Goal: Task Accomplishment & Management: Manage account settings

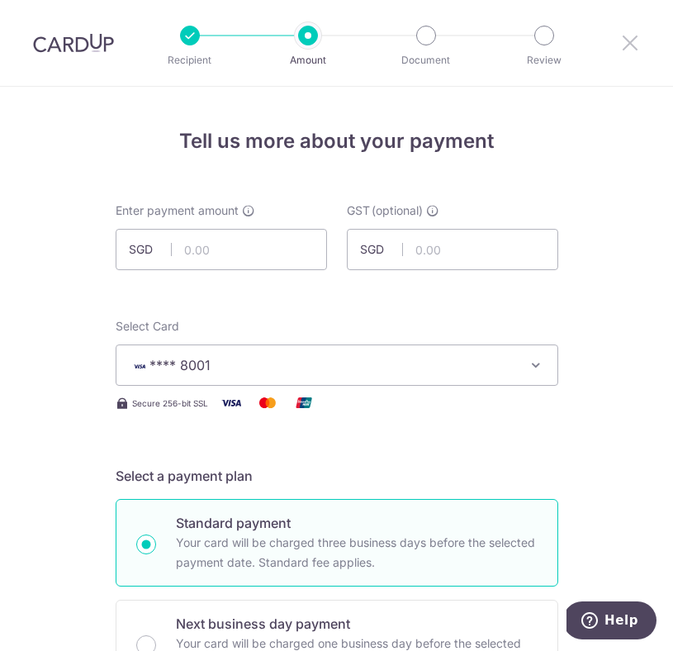
click at [624, 43] on icon at bounding box center [630, 42] width 20 height 21
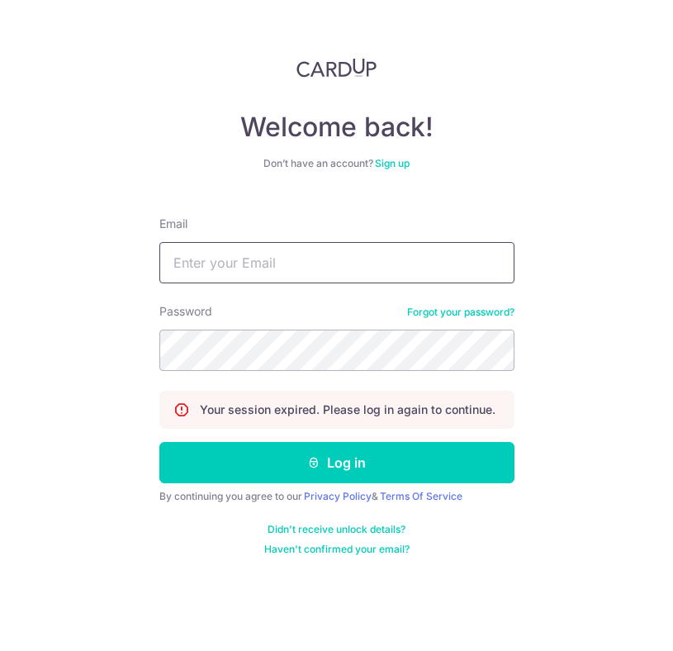
type input "[EMAIL_ADDRESS][DOMAIN_NAME]"
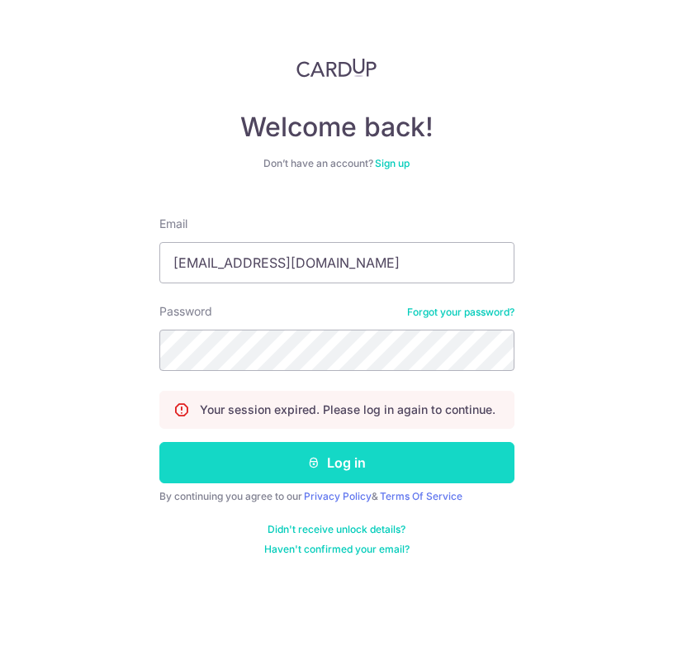
click at [339, 452] on button "Log in" at bounding box center [336, 462] width 355 height 41
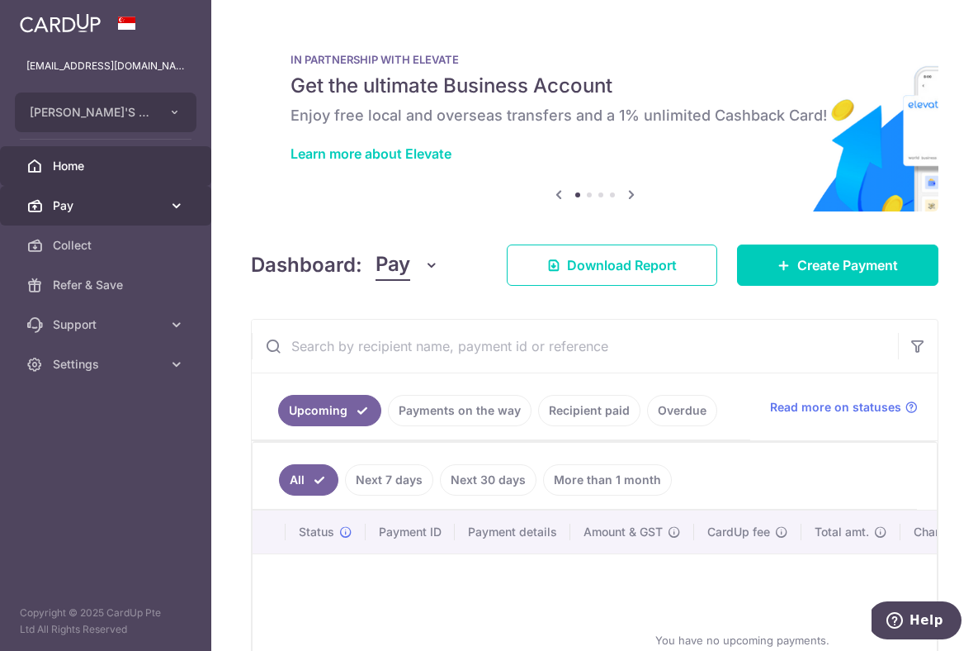
click at [187, 206] on link "Pay" at bounding box center [105, 206] width 211 height 40
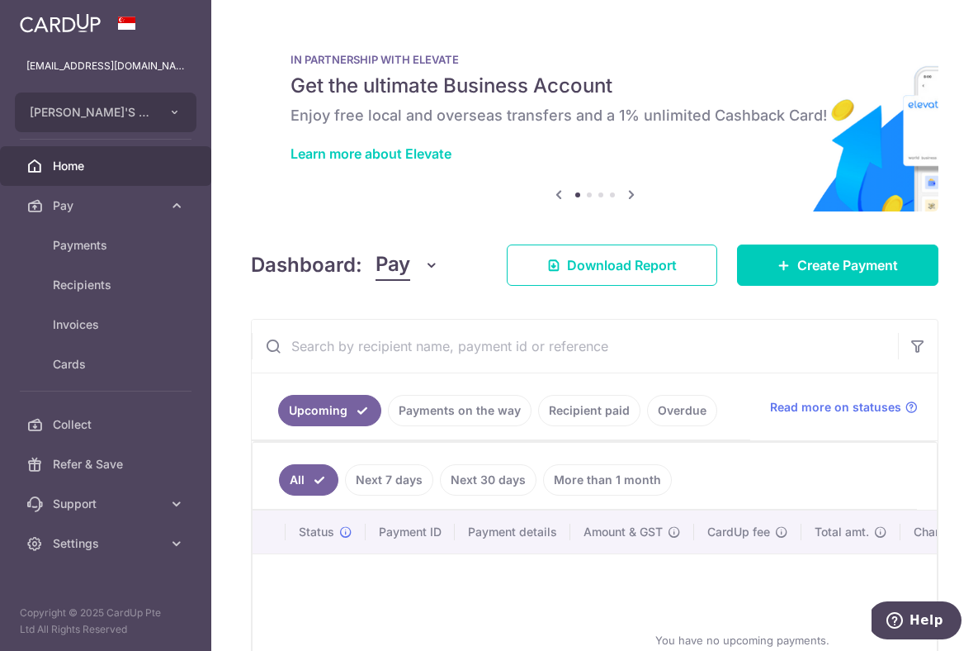
click at [482, 407] on link "Payments on the way" at bounding box center [460, 410] width 144 height 31
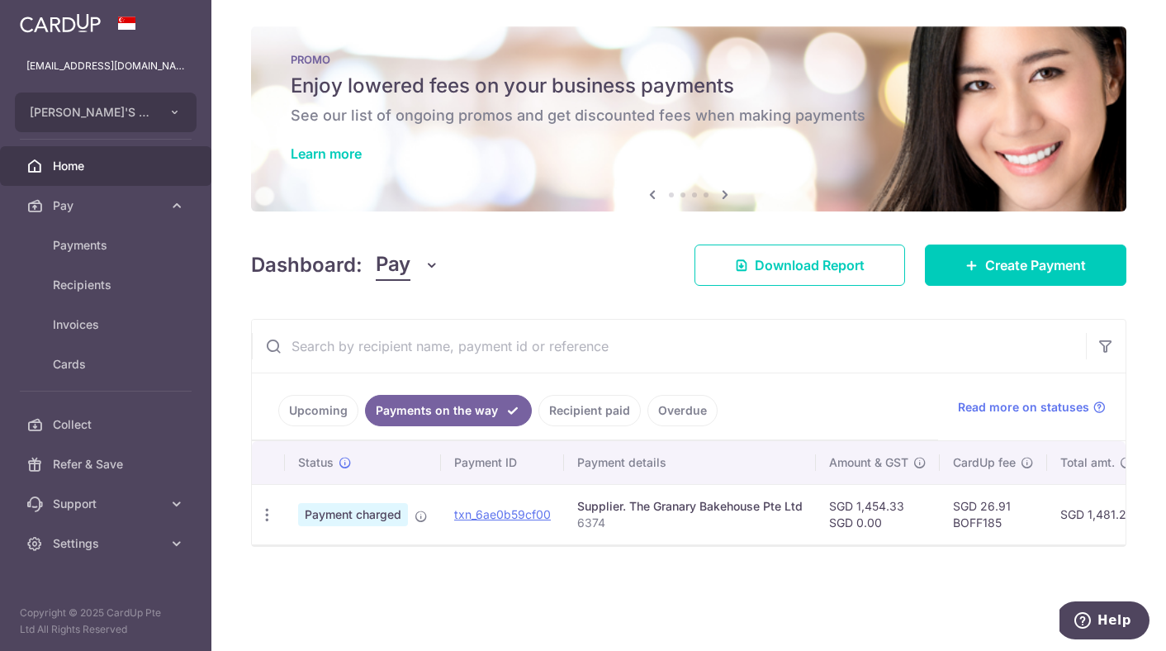
click at [590, 281] on div "Dashboard: Pay Pay Collect Download Report Create Payment" at bounding box center [688, 262] width 875 height 48
